Goal: Transaction & Acquisition: Purchase product/service

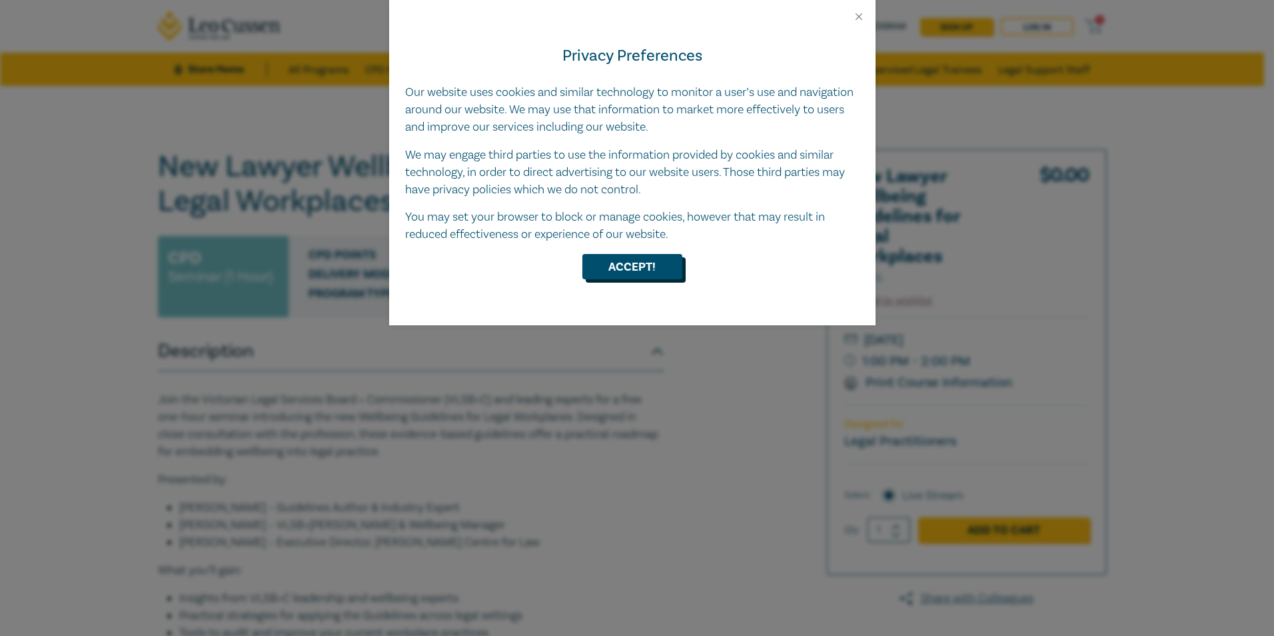
click at [612, 267] on button "Accept!" at bounding box center [632, 266] width 100 height 25
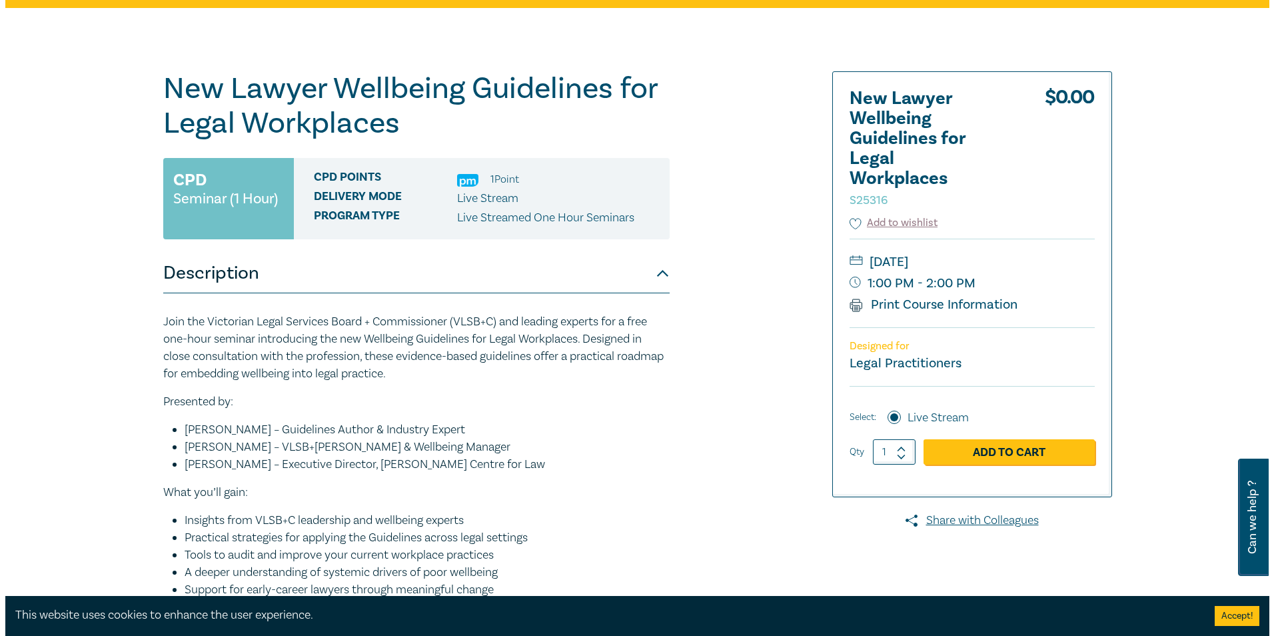
scroll to position [67, 0]
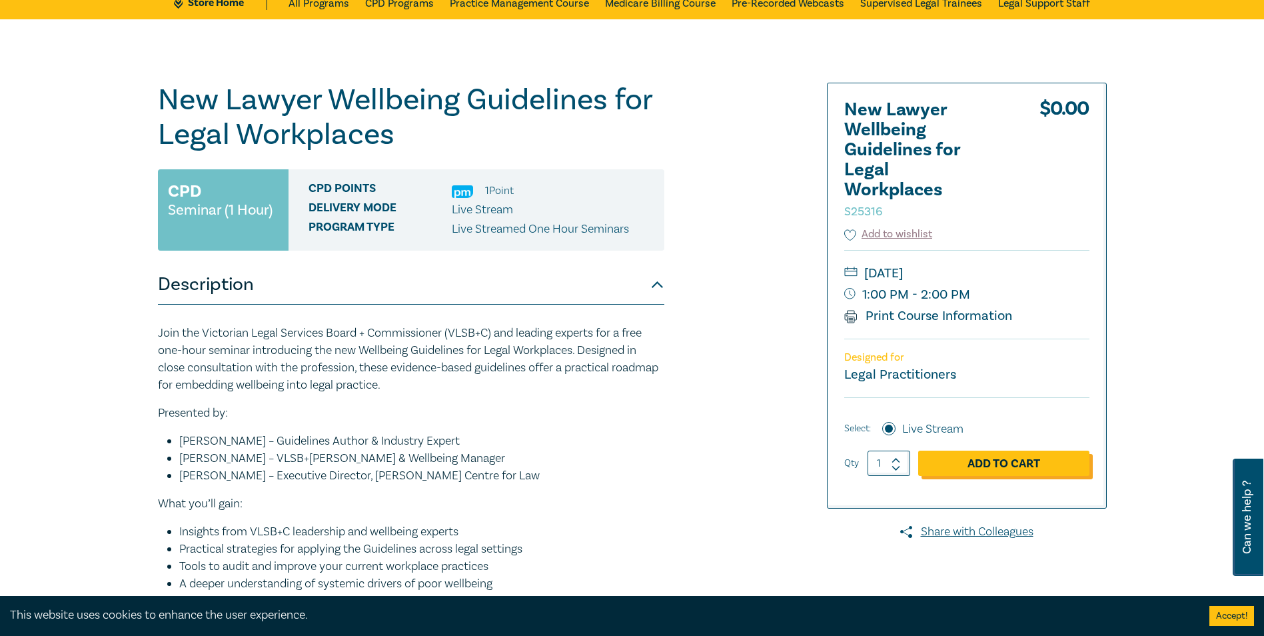
click at [1000, 464] on link "Add to Cart" at bounding box center [1003, 462] width 171 height 25
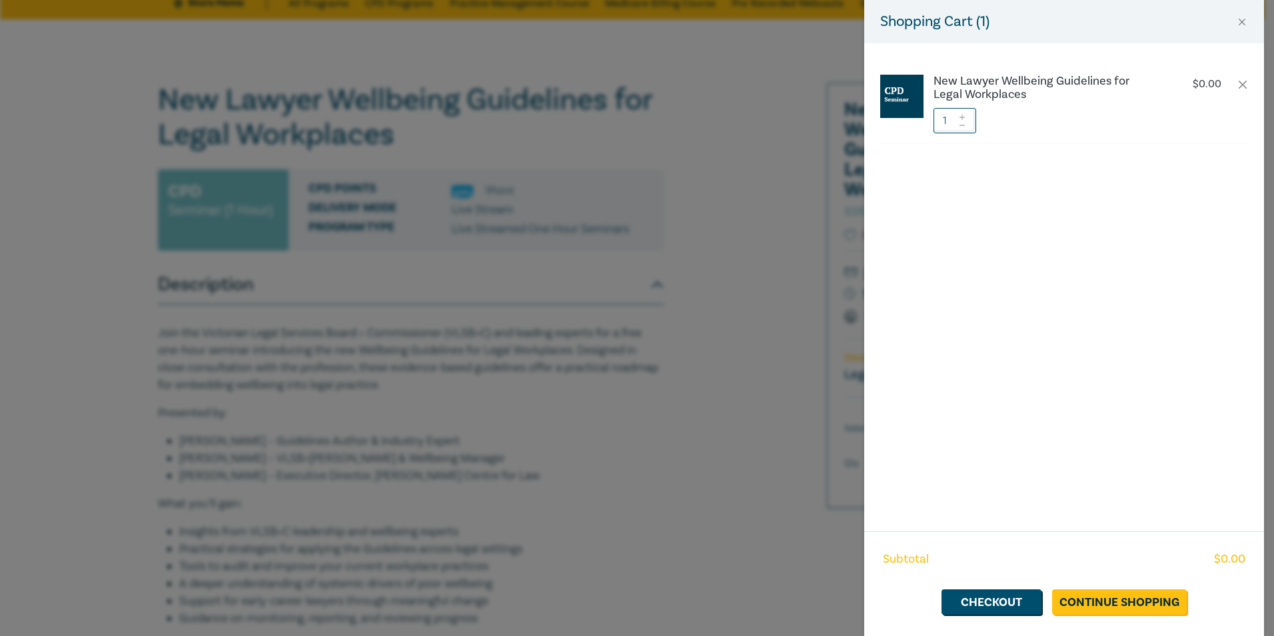
click at [961, 118] on icon at bounding box center [961, 117] width 9 height 5
click at [962, 127] on icon at bounding box center [961, 125] width 9 height 5
click at [994, 606] on link "Checkout" at bounding box center [991, 601] width 100 height 25
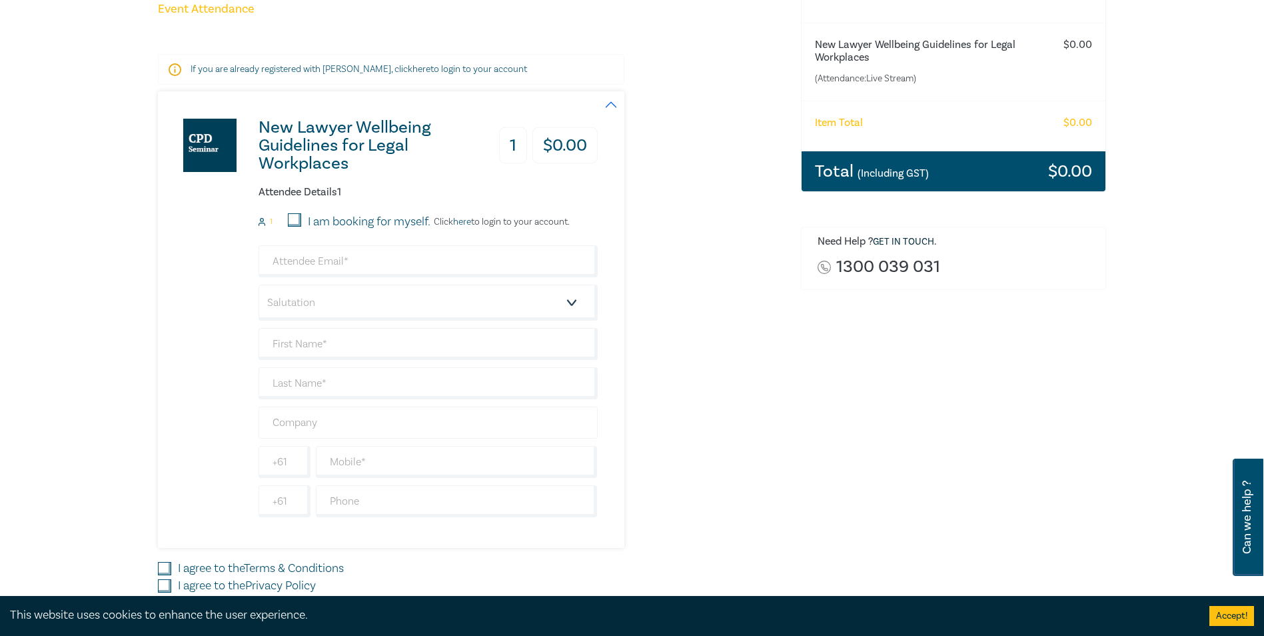
scroll to position [133, 0]
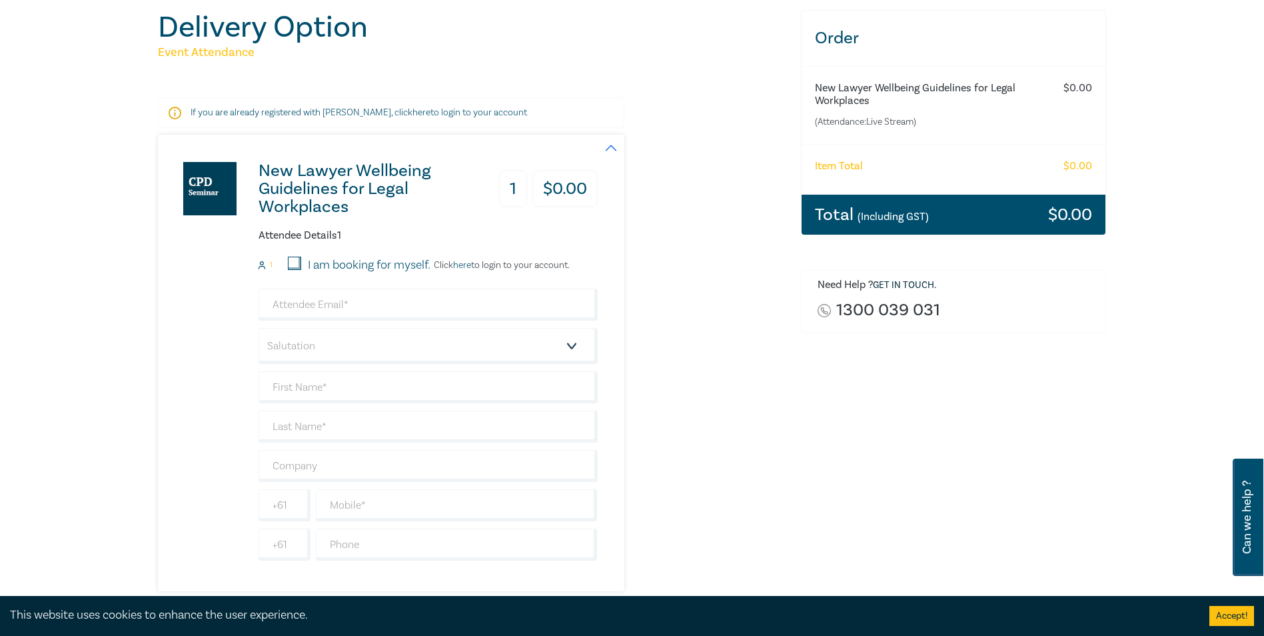
click at [338, 261] on label "I am booking for myself." at bounding box center [369, 265] width 123 height 17
click at [301, 261] on input "I am booking for myself." at bounding box center [294, 263] width 13 height 13
click at [338, 266] on label "I am booking for myself." at bounding box center [369, 265] width 123 height 17
click at [301, 266] on input "I am booking for myself." at bounding box center [294, 263] width 13 height 13
checkbox input "false"
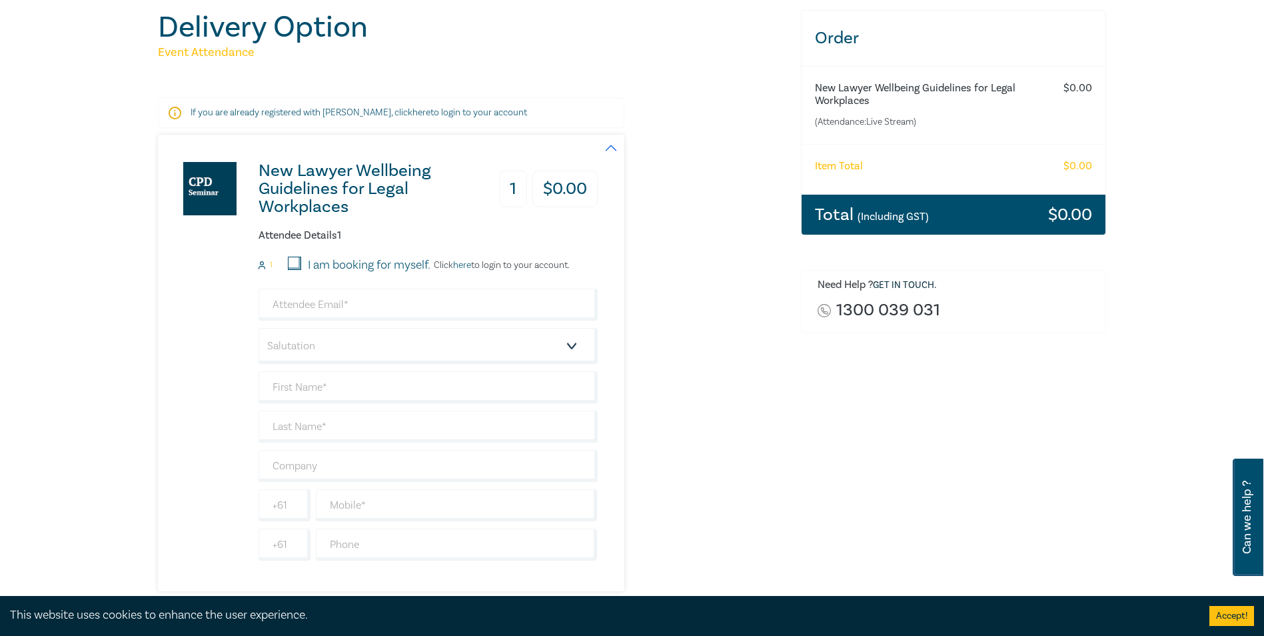
click at [340, 260] on label "I am booking for myself." at bounding box center [369, 265] width 123 height 17
click at [301, 260] on input "I am booking for myself." at bounding box center [294, 263] width 13 height 13
checkbox input "true"
click at [332, 306] on input "email" at bounding box center [428, 304] width 339 height 32
type input "[EMAIL_ADDRESS][DOMAIN_NAME]"
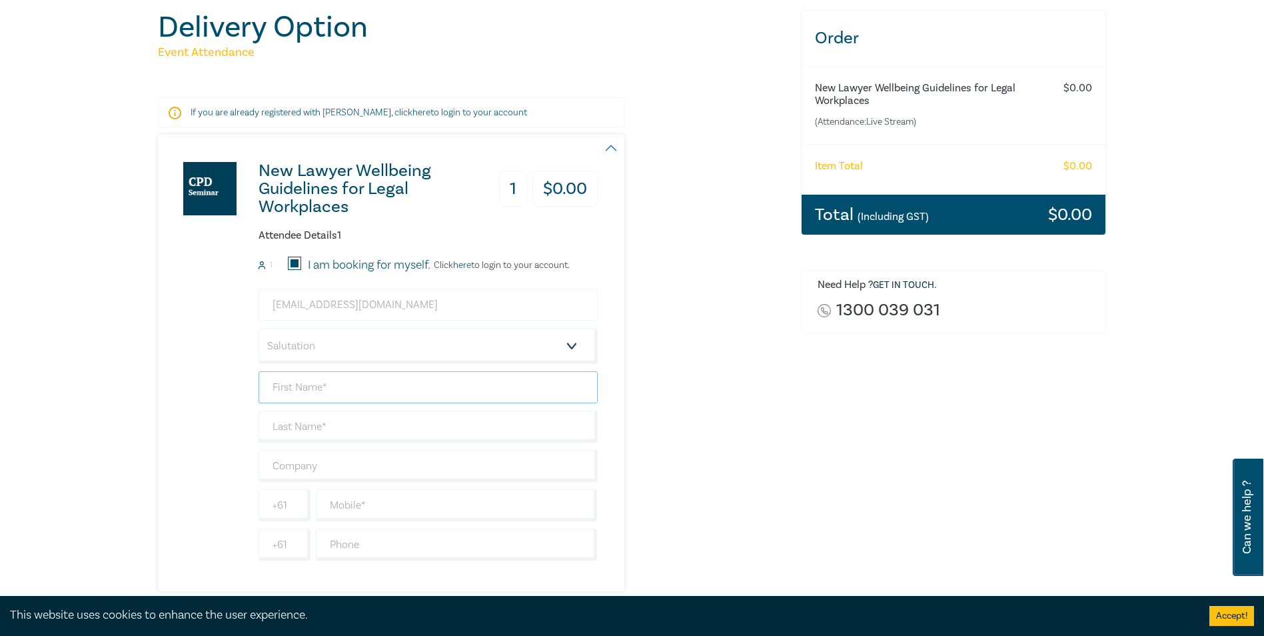
type input "[PERSON_NAME]"
type input "Burns"
type input "[PERSON_NAME] & Co"
type input "+61412311844"
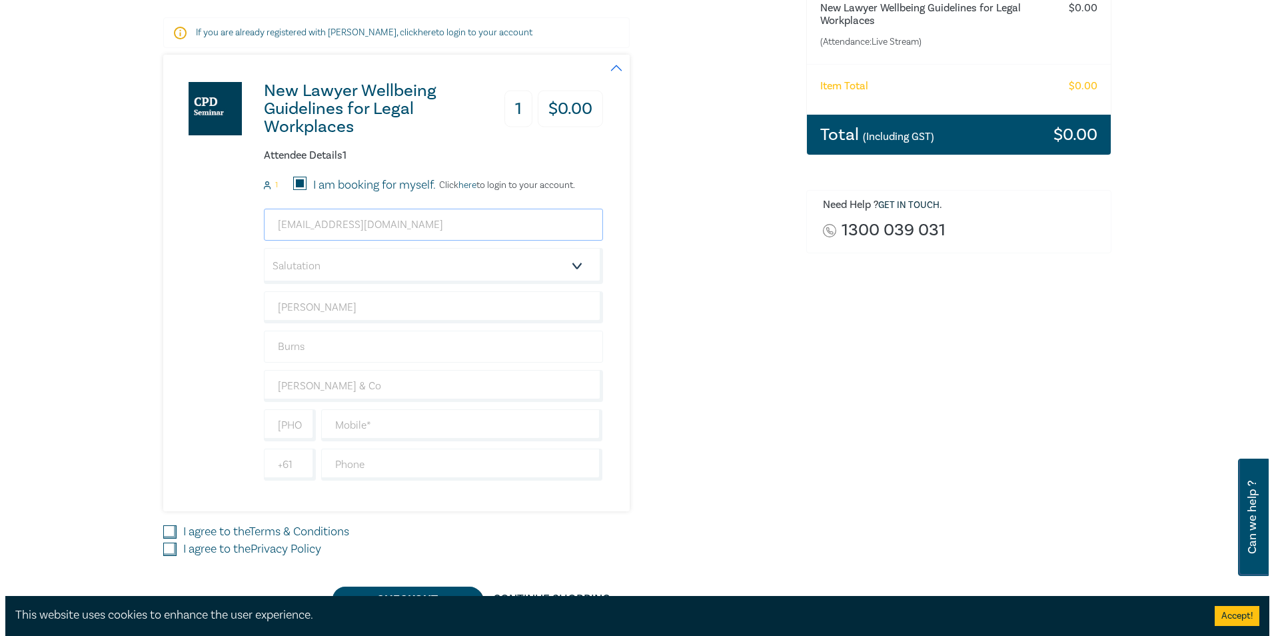
scroll to position [266, 0]
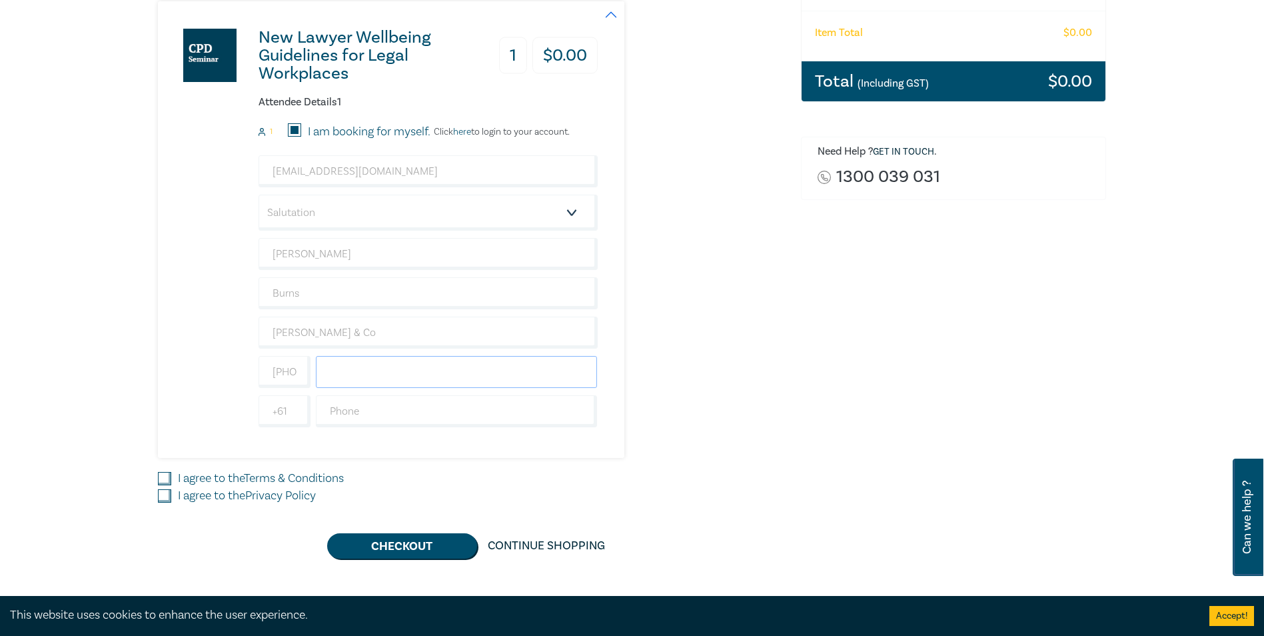
click at [375, 375] on input "text" at bounding box center [457, 372] width 282 height 32
type input "0412311844"
click at [376, 412] on input "text" at bounding box center [457, 411] width 282 height 32
click at [290, 418] on input "+61" at bounding box center [285, 411] width 52 height 32
click at [298, 477] on link "Terms & Conditions" at bounding box center [294, 477] width 100 height 15
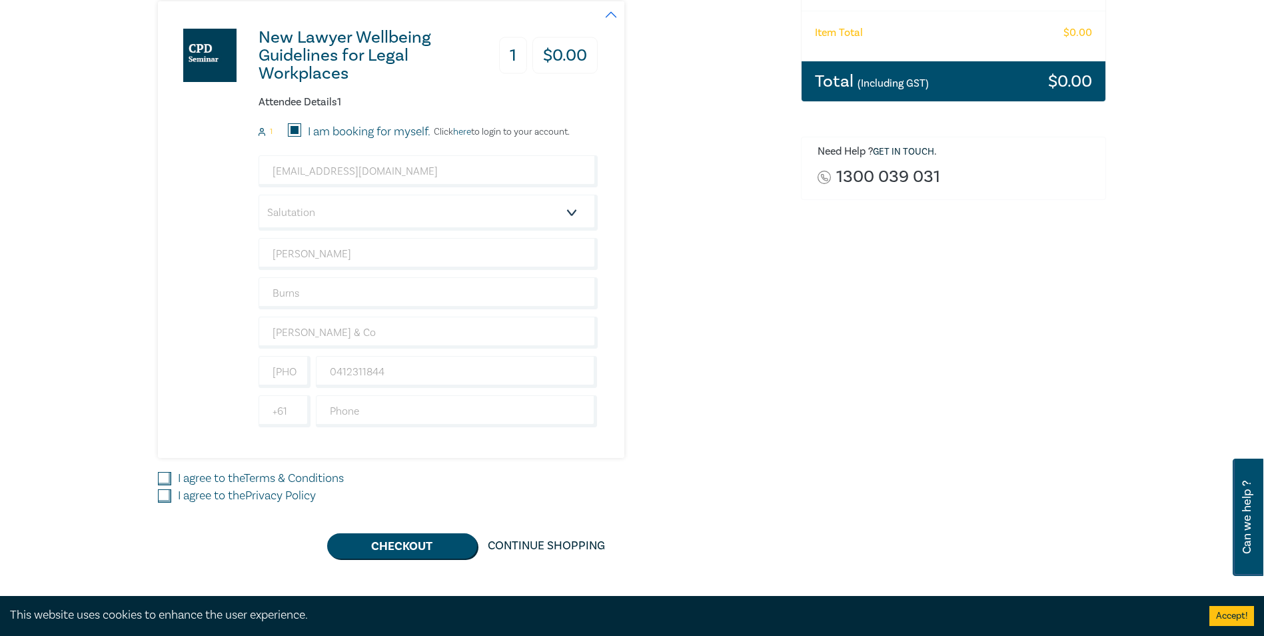
click at [171, 477] on input "I agree to the Terms & Conditions" at bounding box center [164, 478] width 13 height 13
checkbox input "true"
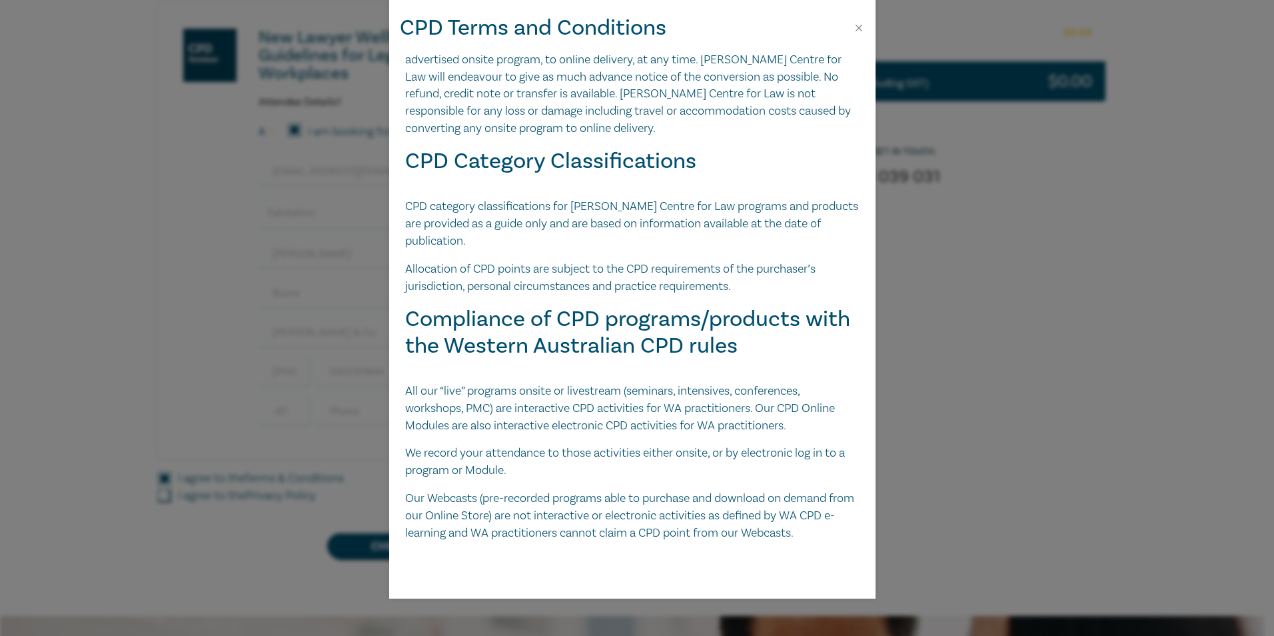
scroll to position [2784, 0]
click at [206, 554] on div "CPD Terms and Conditions Leo Cussen Digital Products including Papers, Audio an…" at bounding box center [637, 318] width 1274 height 636
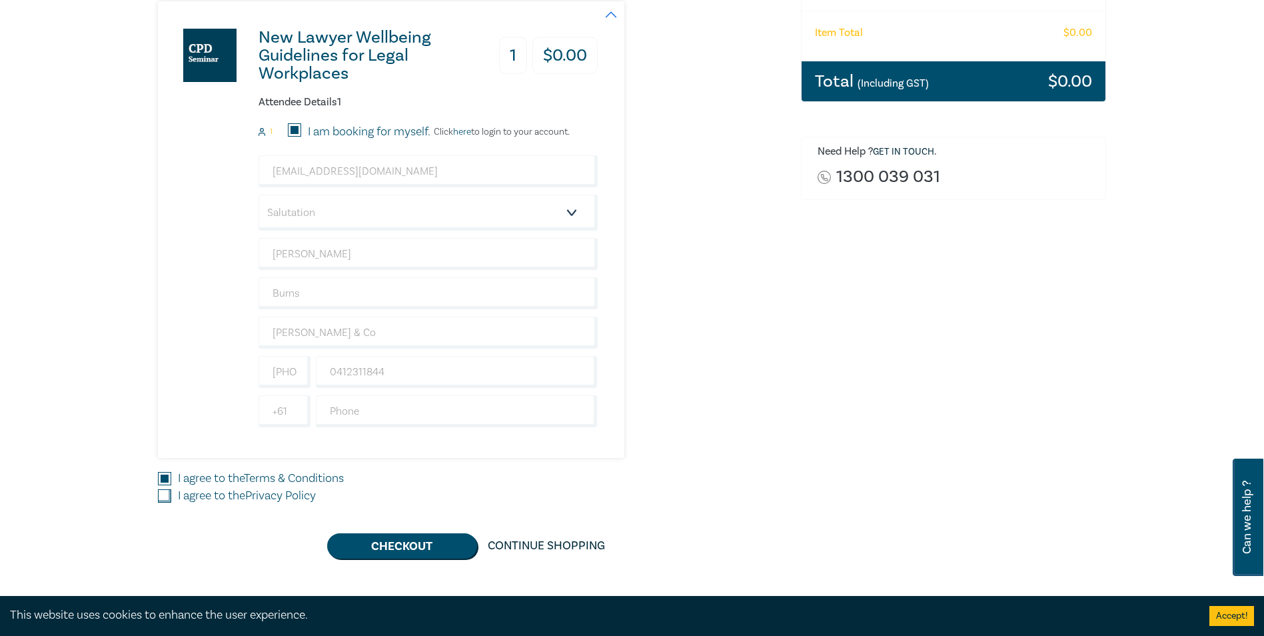
click at [258, 492] on link "Privacy Policy" at bounding box center [280, 495] width 71 height 15
click at [171, 492] on input "I agree to the Privacy Policy" at bounding box center [164, 495] width 13 height 13
checkbox input "true"
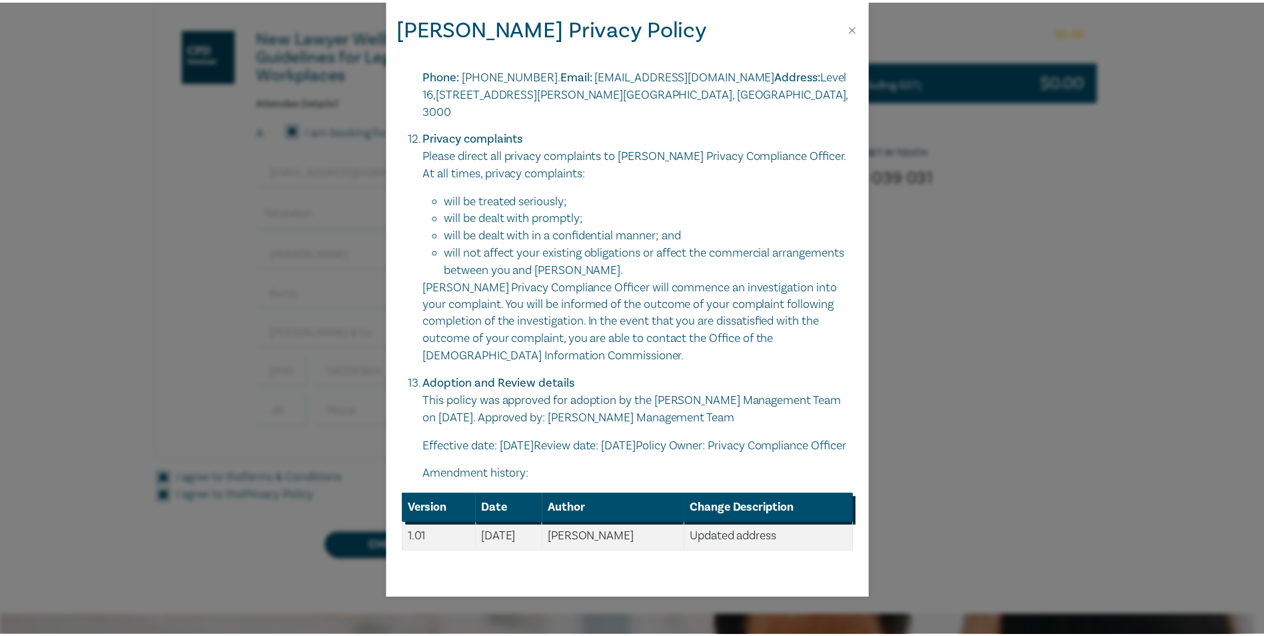
scroll to position [3936, 0]
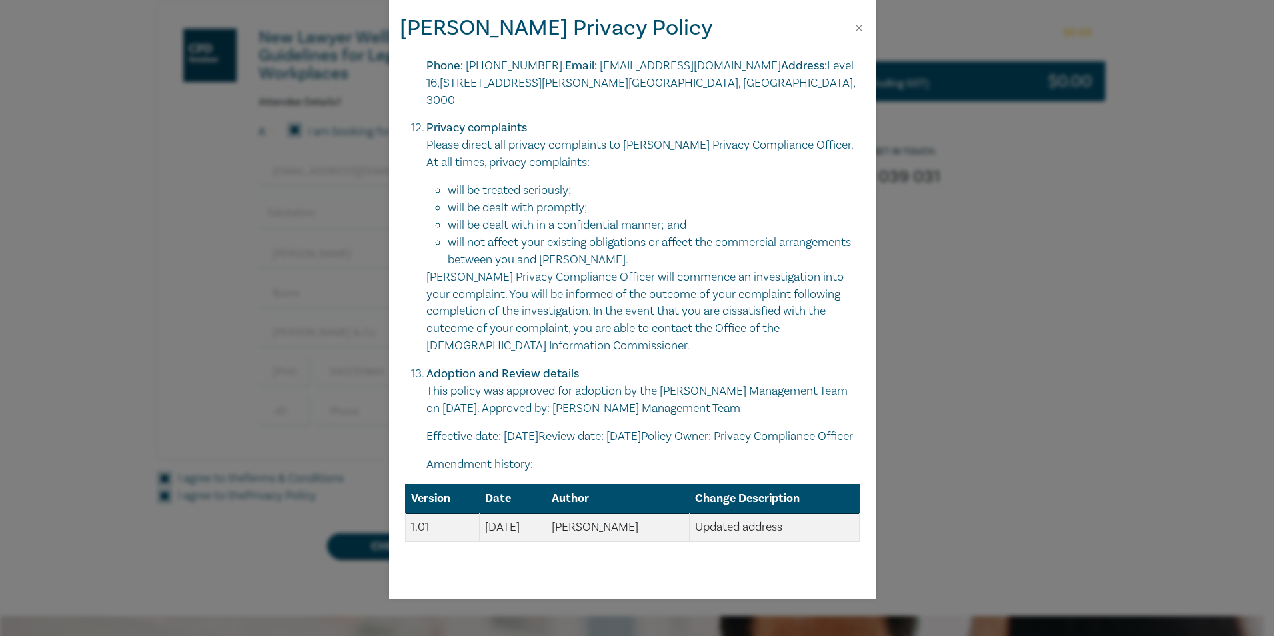
click at [254, 552] on div "Leo Cussen Privacy Policy Your rights in relation to privacy Leo Cussen Institu…" at bounding box center [637, 318] width 1274 height 636
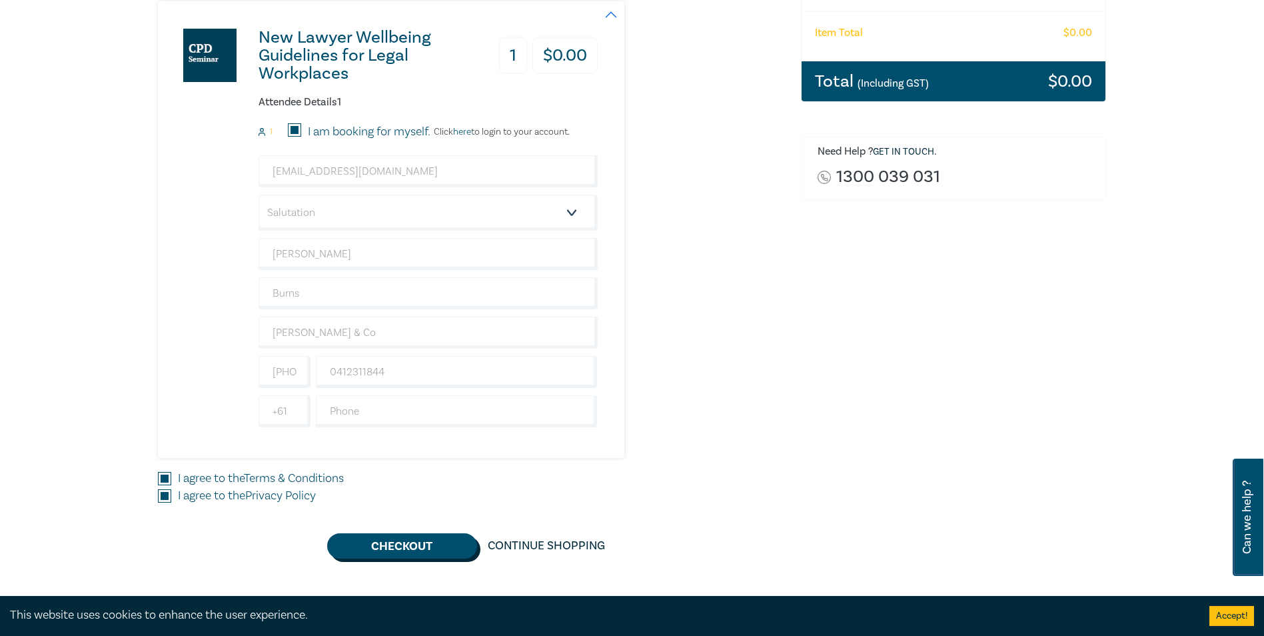
click at [386, 546] on button "Checkout" at bounding box center [402, 545] width 150 height 25
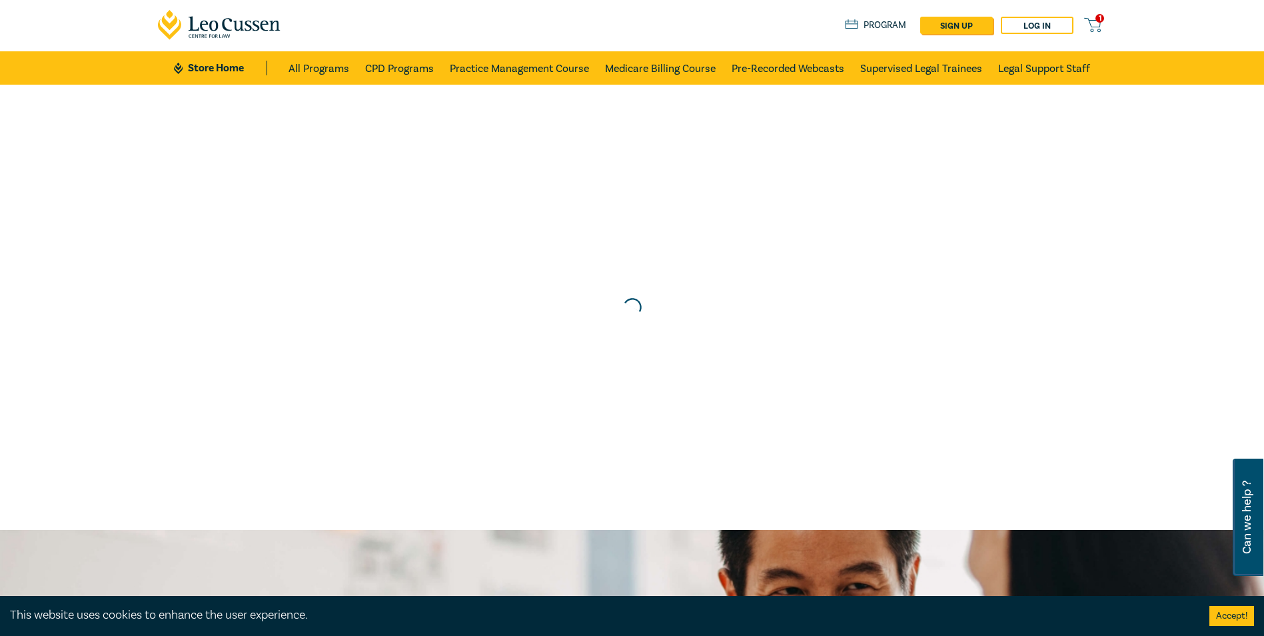
scroll to position [0, 0]
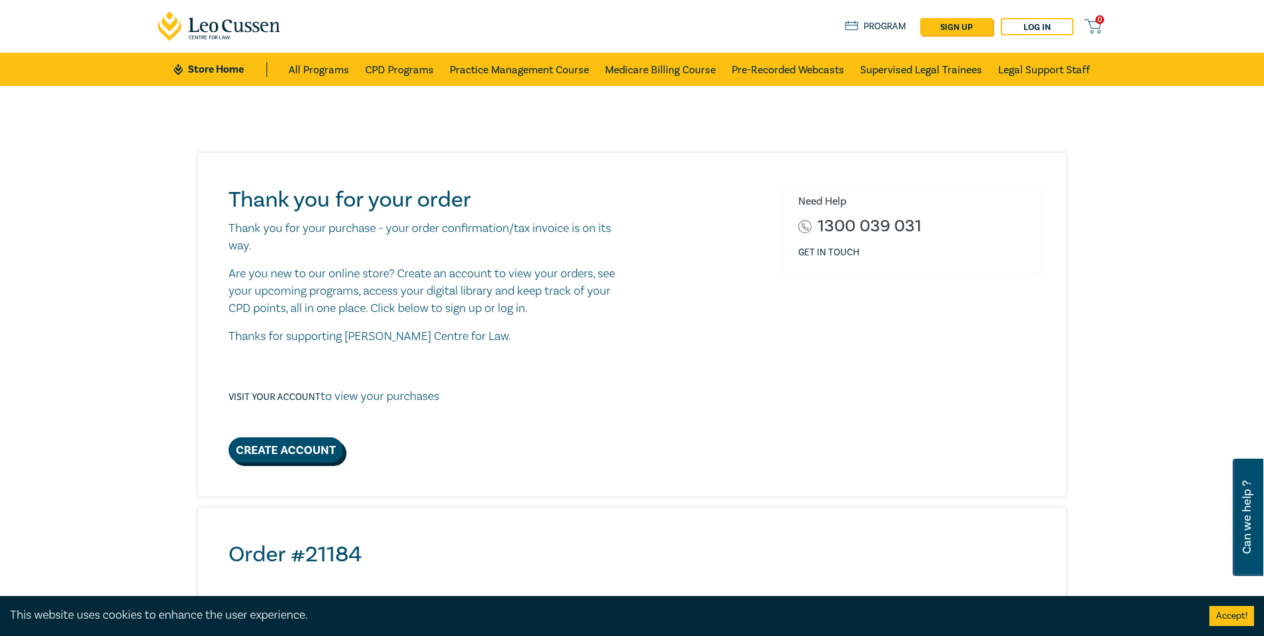
click at [297, 449] on link "Create Account" at bounding box center [286, 449] width 115 height 25
select select "AU"
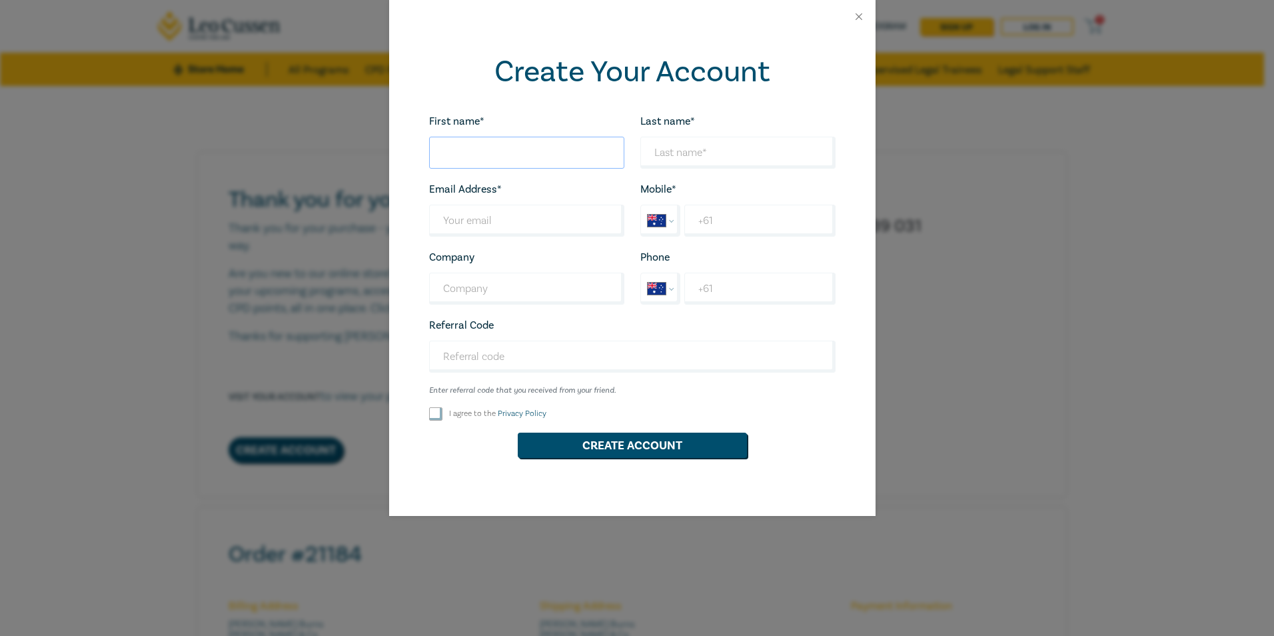
click at [459, 158] on input "First name*" at bounding box center [526, 153] width 195 height 32
type input "[PERSON_NAME]"
type input "Burns"
type input "[PERSON_NAME] & Co"
click at [524, 221] on input "Last name*" at bounding box center [526, 221] width 195 height 32
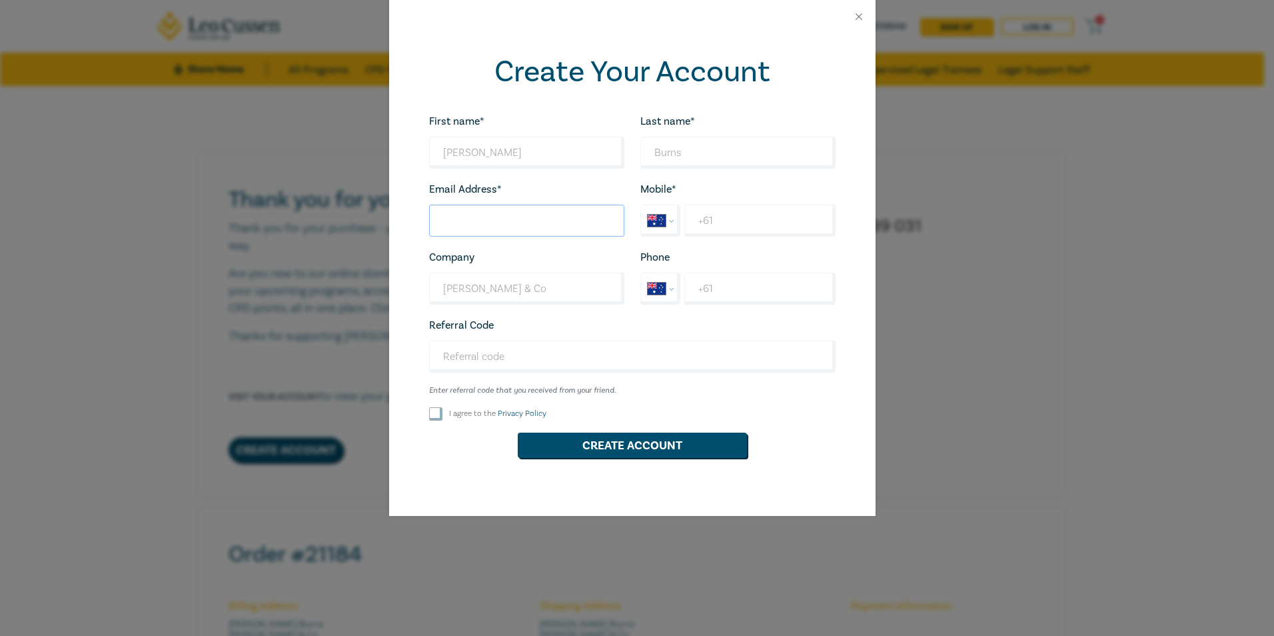
type input "[EMAIL_ADDRESS][DOMAIN_NAME]"
click at [719, 223] on input "+61" at bounding box center [759, 221] width 151 height 32
type input "[PHONE_NUMBER]"
click at [436, 415] on input "I agree to the Privacy Policy" at bounding box center [435, 413] width 13 height 13
checkbox input "true"
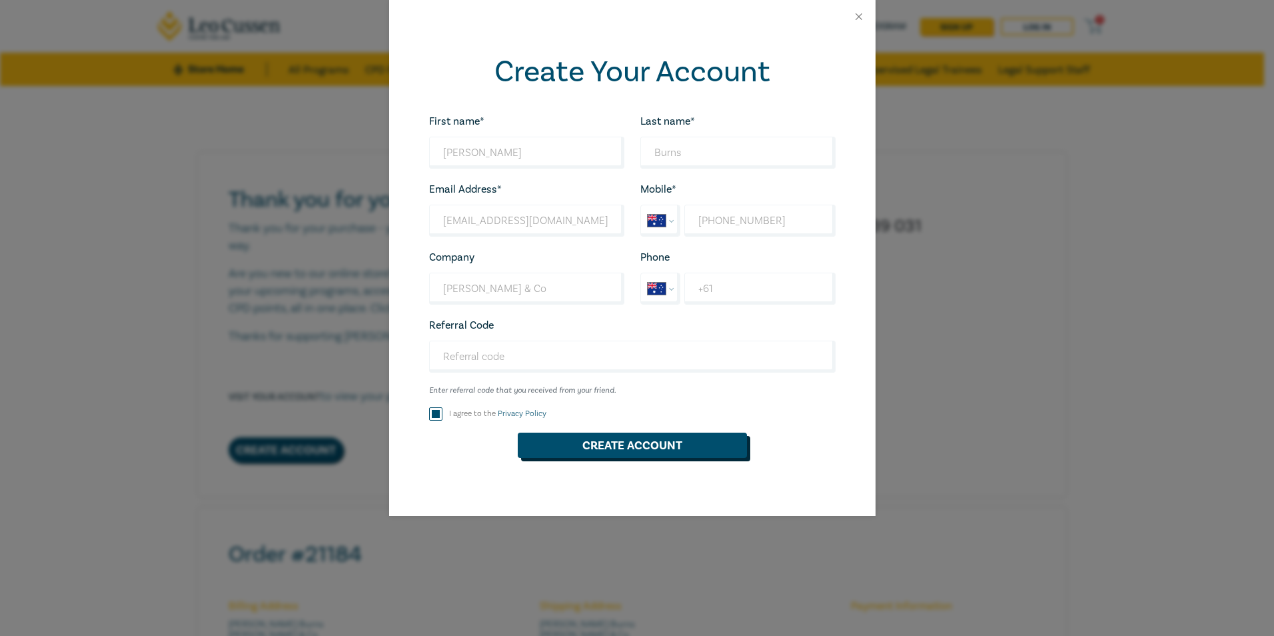
click at [574, 443] on button "Create Account" at bounding box center [632, 444] width 229 height 25
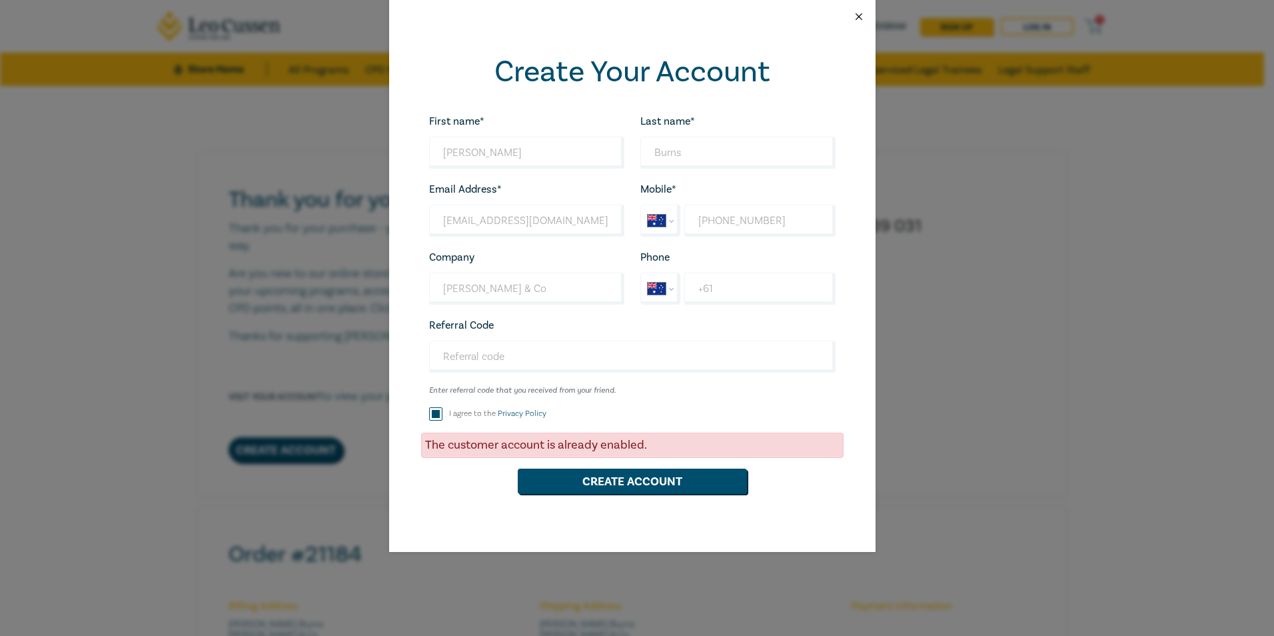
click at [861, 14] on button "Close" at bounding box center [859, 17] width 12 height 12
